Goal: Information Seeking & Learning: Understand process/instructions

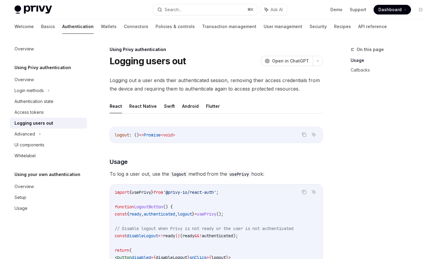
click at [217, 103] on ul "React React Native Swift Android Flutter" at bounding box center [216, 106] width 213 height 14
click at [211, 105] on button "Flutter" at bounding box center [213, 106] width 14 height 14
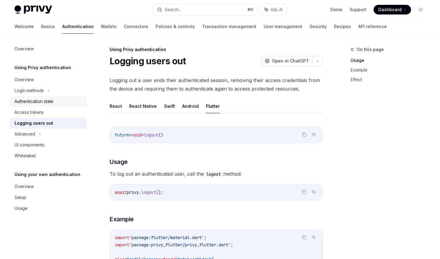
click at [45, 100] on div "Authentication state" at bounding box center [33, 101] width 39 height 7
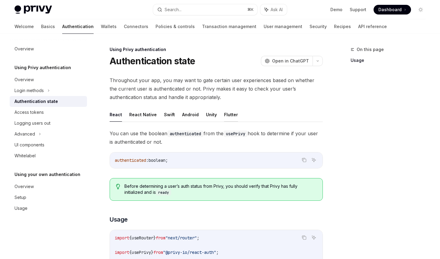
click at [226, 114] on button "Flutter" at bounding box center [231, 114] width 14 height 14
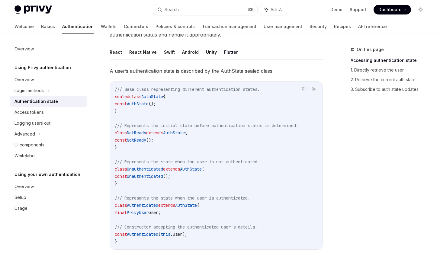
scroll to position [64, 0]
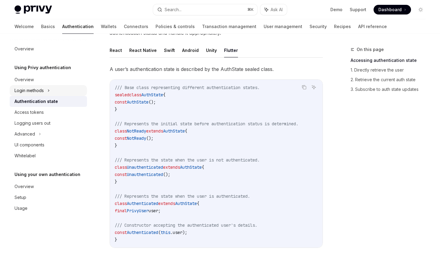
click at [29, 92] on div "Login methods" at bounding box center [28, 90] width 29 height 7
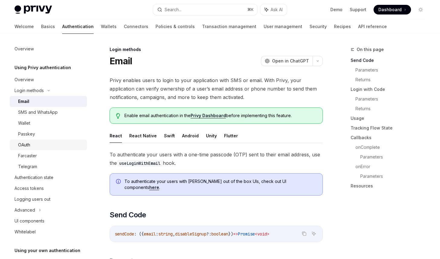
click at [37, 140] on link "OAuth" at bounding box center [48, 144] width 77 height 11
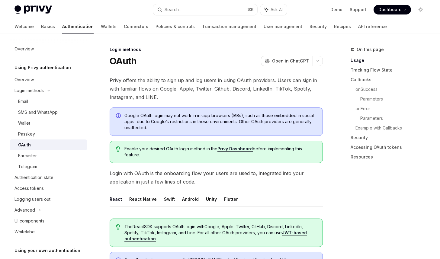
click at [227, 201] on button "Flutter" at bounding box center [231, 199] width 14 height 14
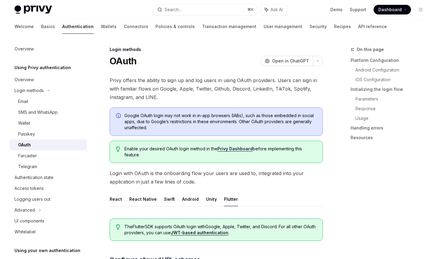
click at [117, 115] on icon "Info" at bounding box center [119, 116] width 6 height 6
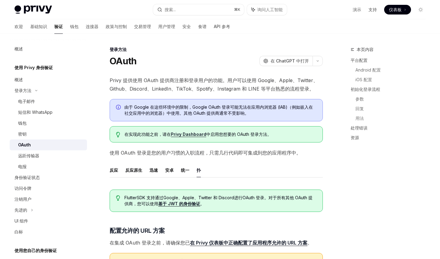
click at [244, 88] on font "Privy 提供使用 OAuth 提供商注册和登录用户的功能。用户可以使用 Google、Apple、Twitter、Github、Discord、Linke…" at bounding box center [214, 84] width 208 height 14
click at [171, 171] on font "安卓" at bounding box center [169, 170] width 8 height 5
click at [198, 170] on font "扑" at bounding box center [199, 170] width 4 height 5
type textarea "*"
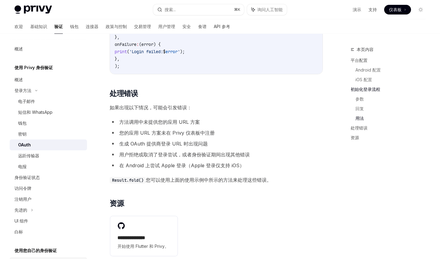
scroll to position [959, 0]
click at [371, 8] on font "支持" at bounding box center [372, 9] width 8 height 5
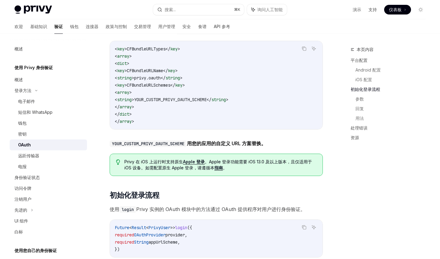
scroll to position [291, 0]
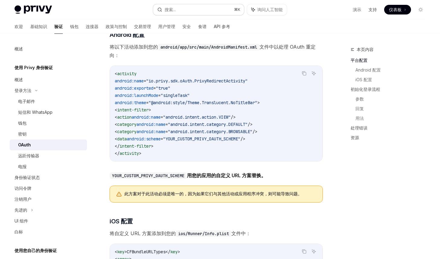
click at [212, 13] on button "搜索... ⌘ K" at bounding box center [198, 9] width 91 height 11
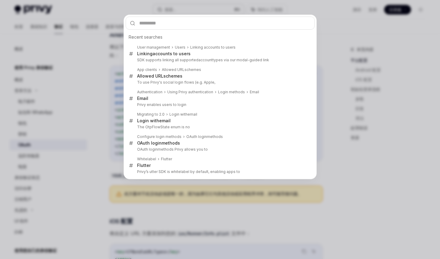
type input "**********"
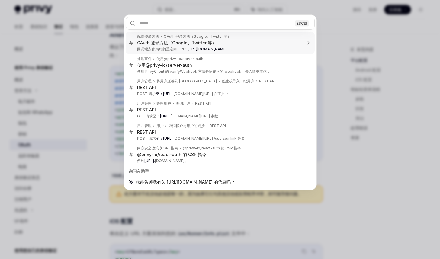
type textarea "*"
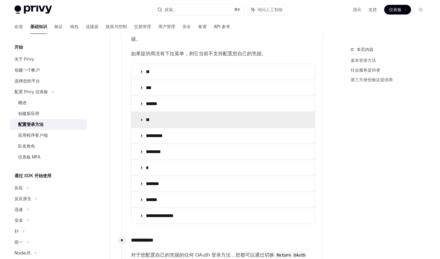
scroll to position [622, 0]
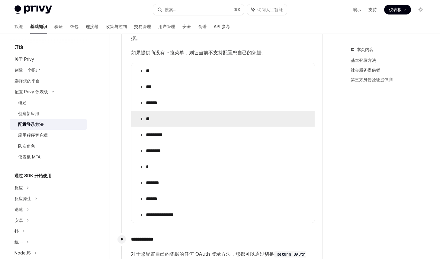
click at [186, 117] on summary "**" at bounding box center [222, 119] width 183 height 16
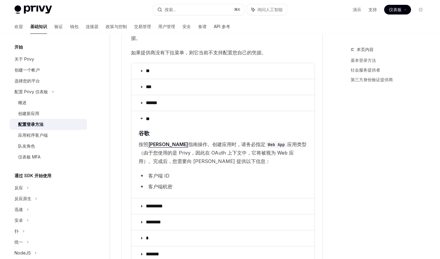
scroll to position [635, 0]
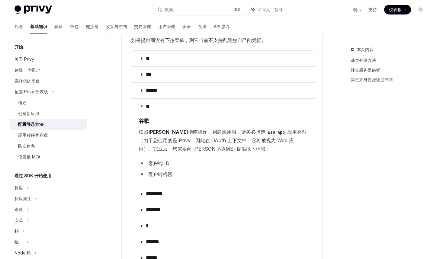
click at [177, 165] on li "客户端 ID" at bounding box center [223, 163] width 169 height 8
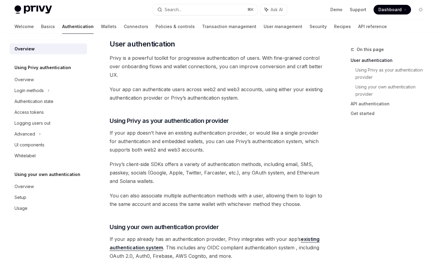
scroll to position [129, 0]
